Goal: Information Seeking & Learning: Learn about a topic

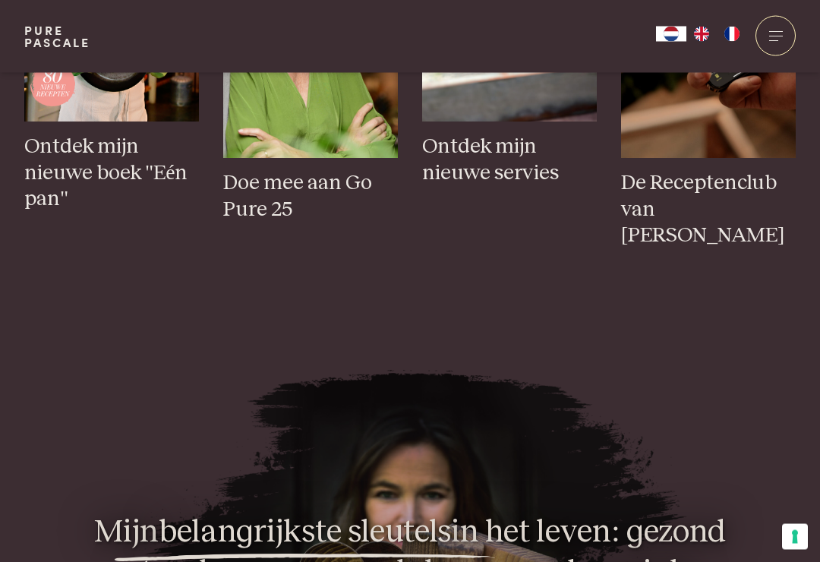
scroll to position [812, 0]
click at [774, 39] on div at bounding box center [775, 36] width 40 height 40
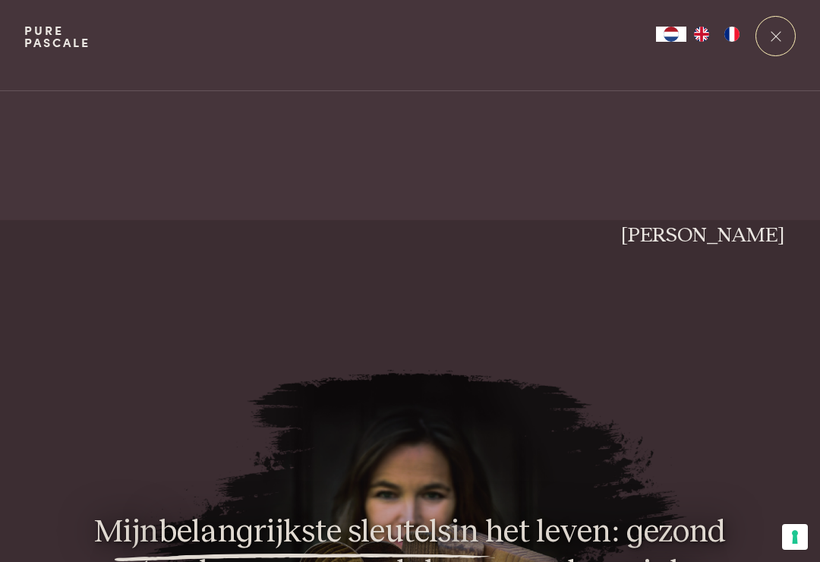
scroll to position [0, 0]
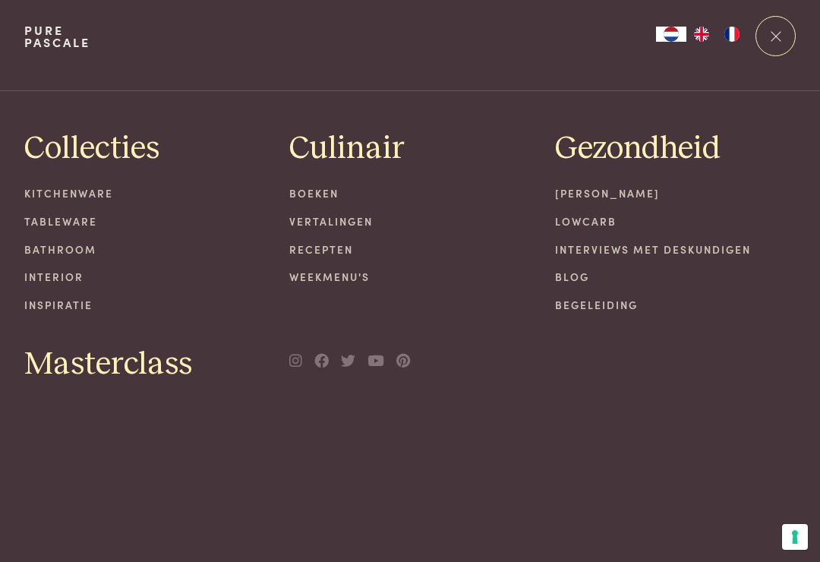
click at [348, 250] on link "Recepten" at bounding box center [409, 249] width 241 height 16
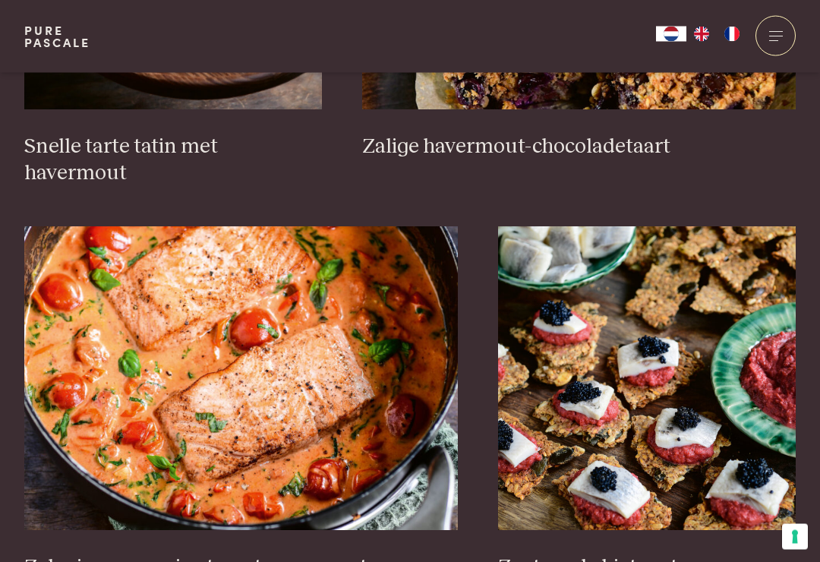
scroll to position [2517, 0]
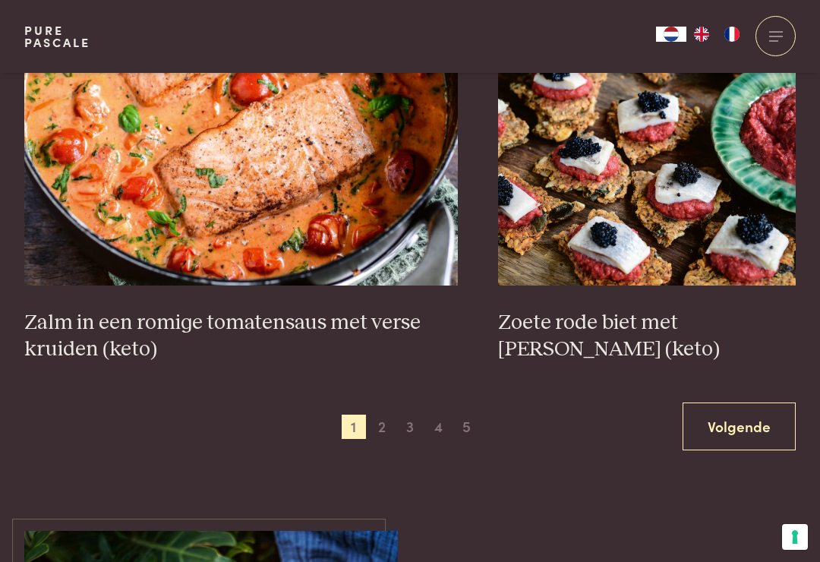
click at [389, 414] on span "2" at bounding box center [382, 426] width 24 height 24
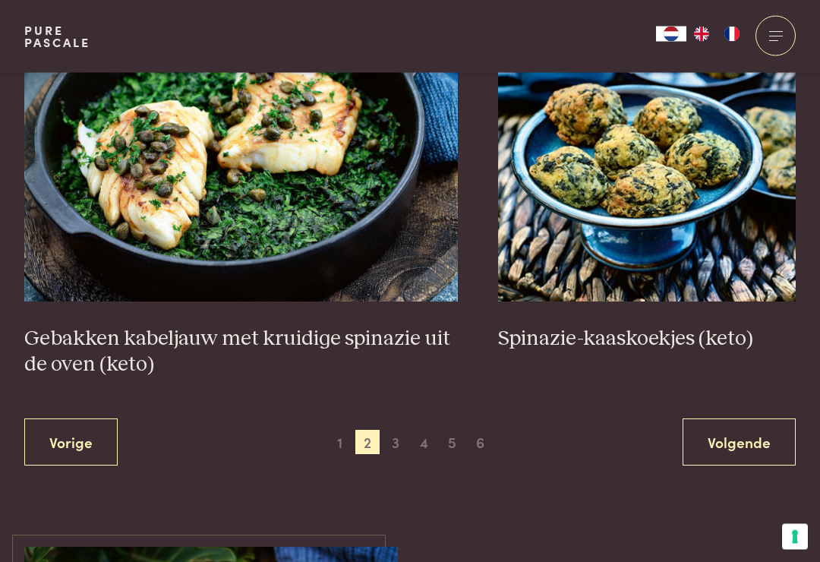
scroll to position [2718, 0]
click at [405, 436] on span "3" at bounding box center [395, 442] width 24 height 24
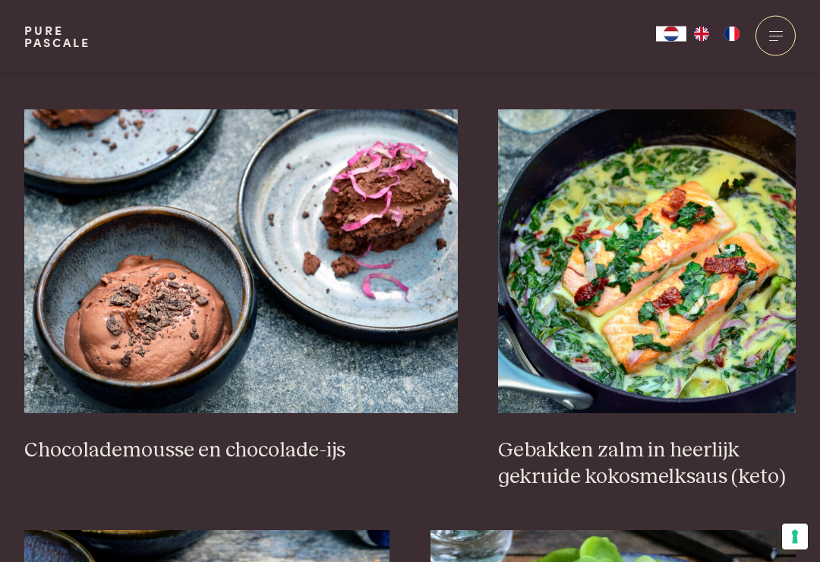
scroll to position [1423, 0]
click at [731, 437] on h3 "Gebakken zalm in heerlijk gekruide kokosmelksaus (keto)" at bounding box center [647, 463] width 298 height 52
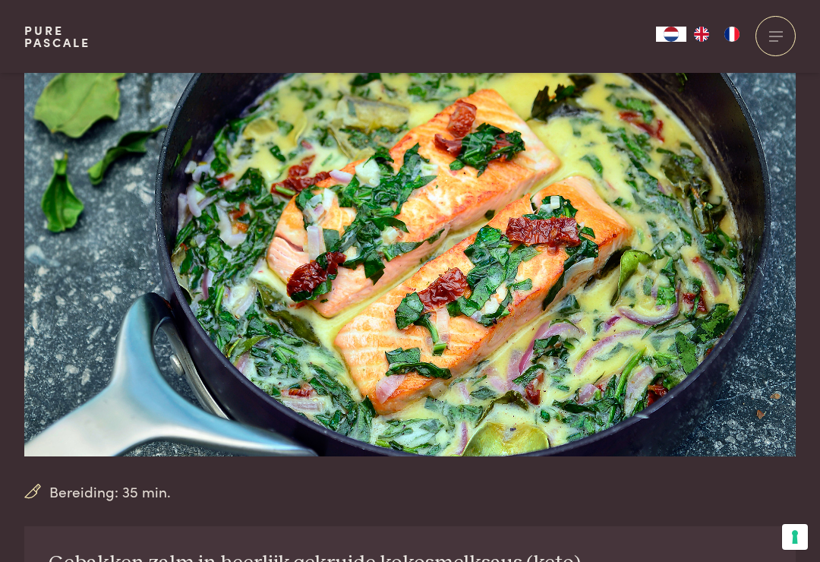
scroll to position [77, 0]
